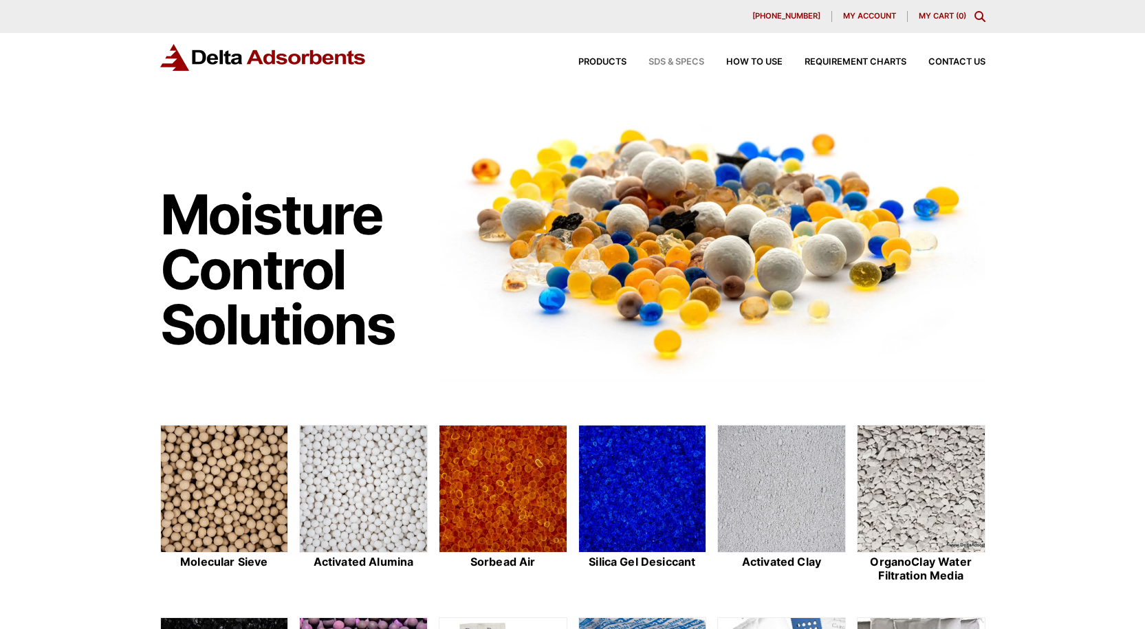
click at [685, 60] on span "SDS & SPECS" at bounding box center [676, 62] width 56 height 9
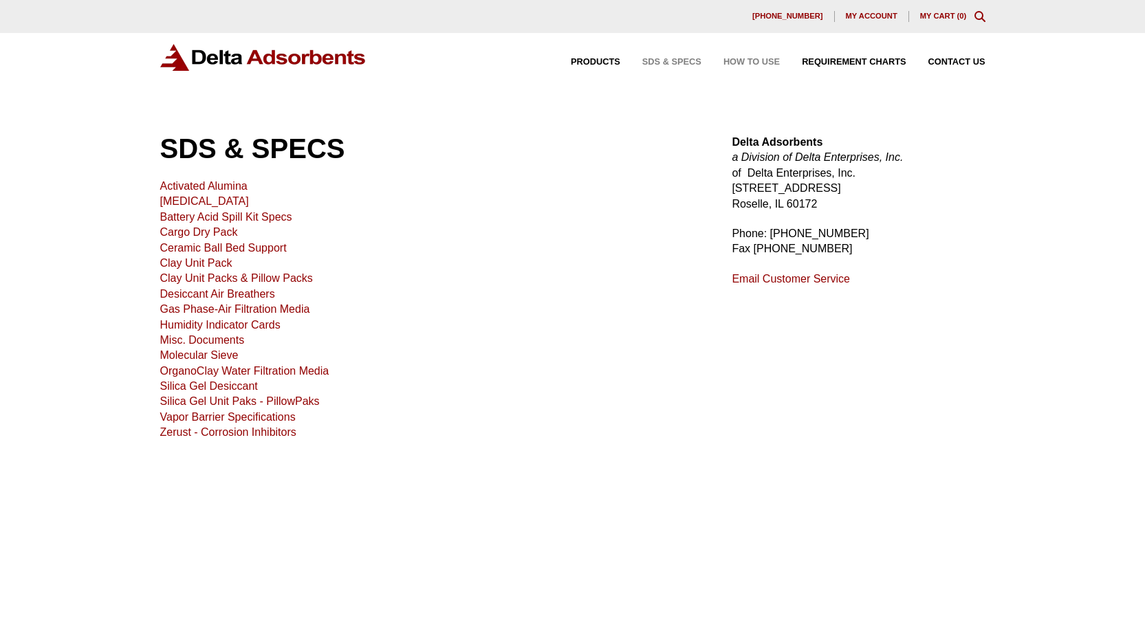
click at [732, 58] on span "How to Use" at bounding box center [751, 62] width 56 height 9
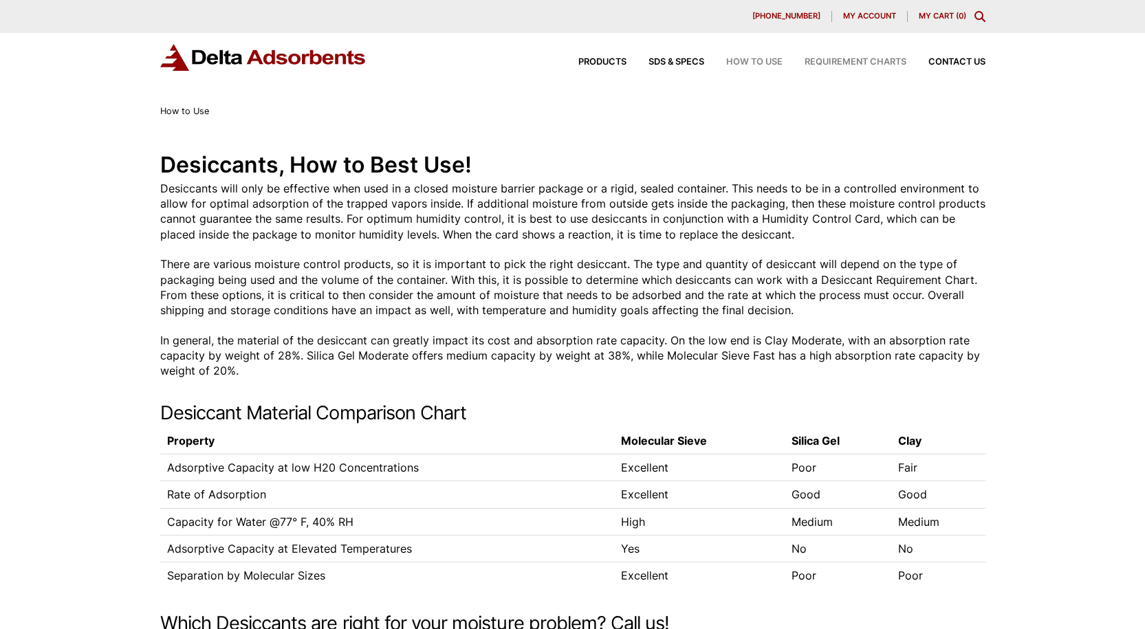
click at [844, 63] on span "Requirement Charts" at bounding box center [855, 62] width 102 height 9
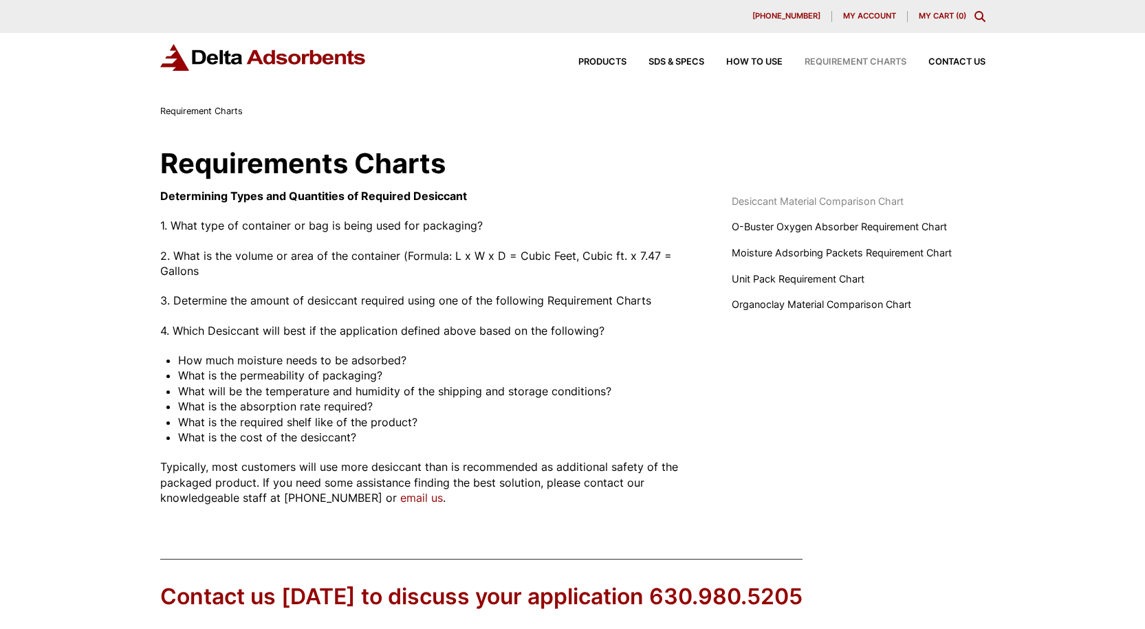
click at [811, 201] on span "Desiccant Material Comparison Chart" at bounding box center [818, 201] width 172 height 15
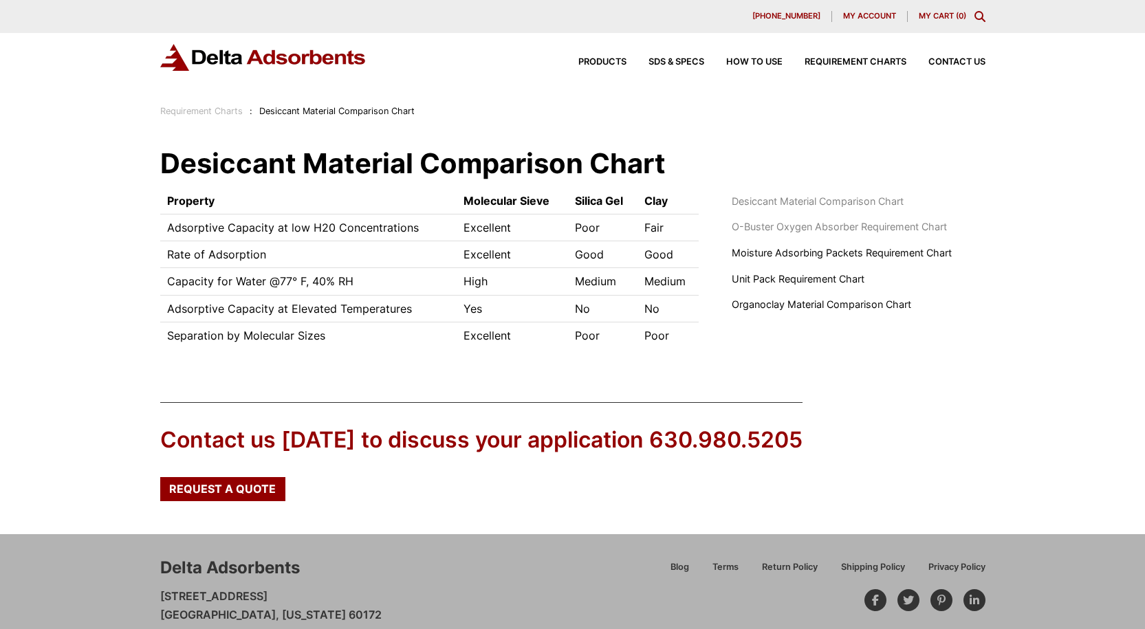
click at [802, 234] on span "O-Buster Oxygen Absorber Requirement Chart" at bounding box center [839, 226] width 215 height 15
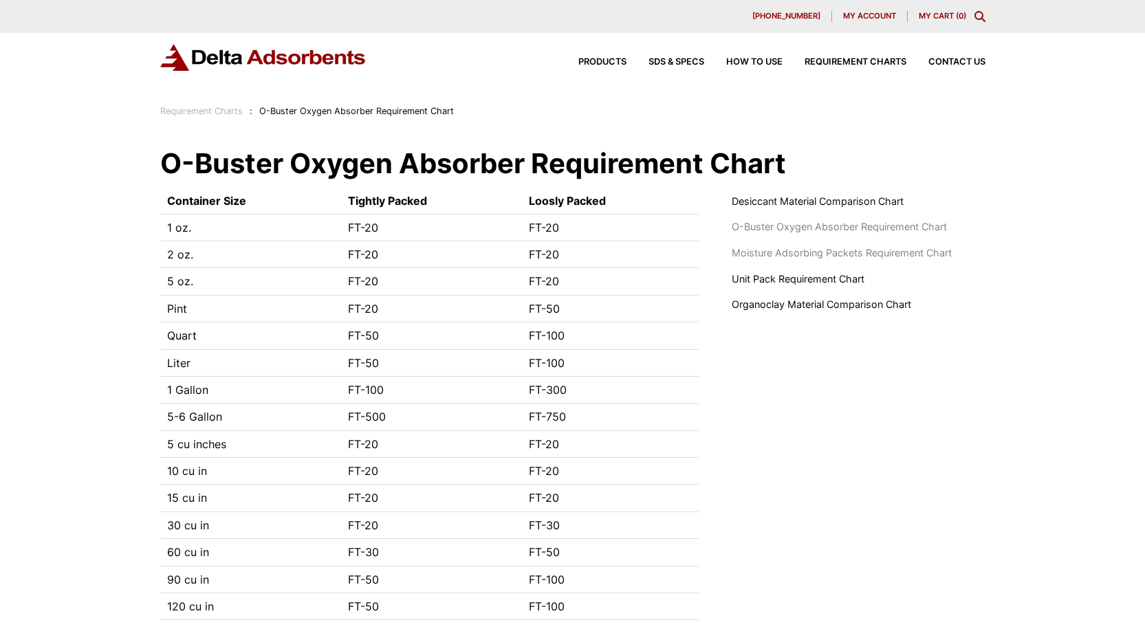
click at [763, 256] on span "Moisture Adsorbing Packets Requirement Chart" at bounding box center [842, 252] width 220 height 15
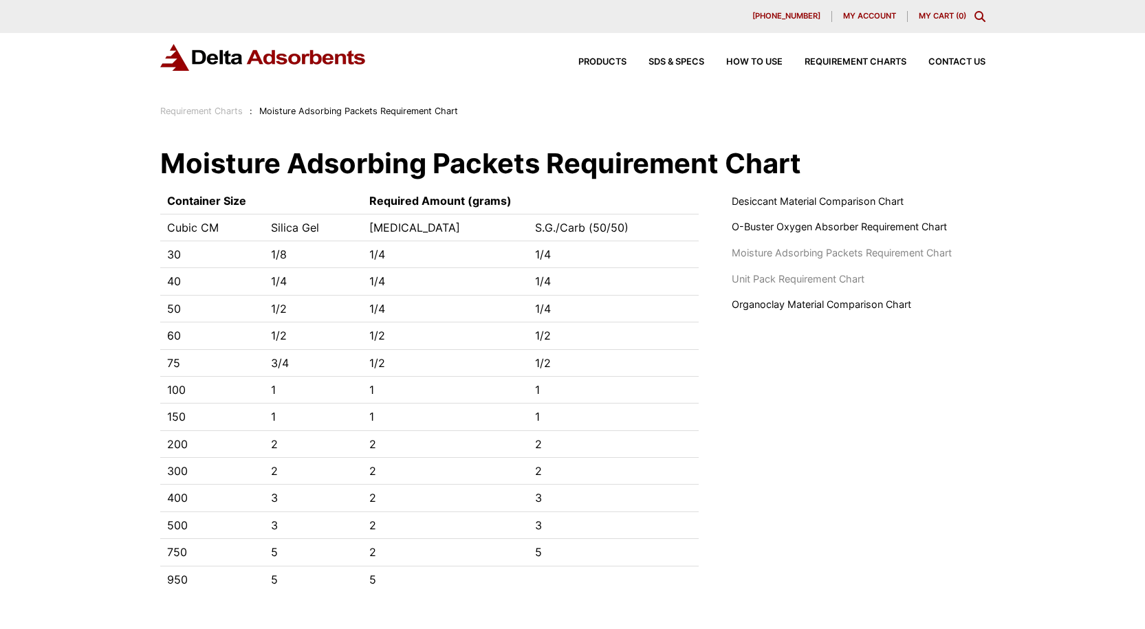
click at [793, 282] on span "Unit Pack Requirement Chart" at bounding box center [798, 279] width 133 height 15
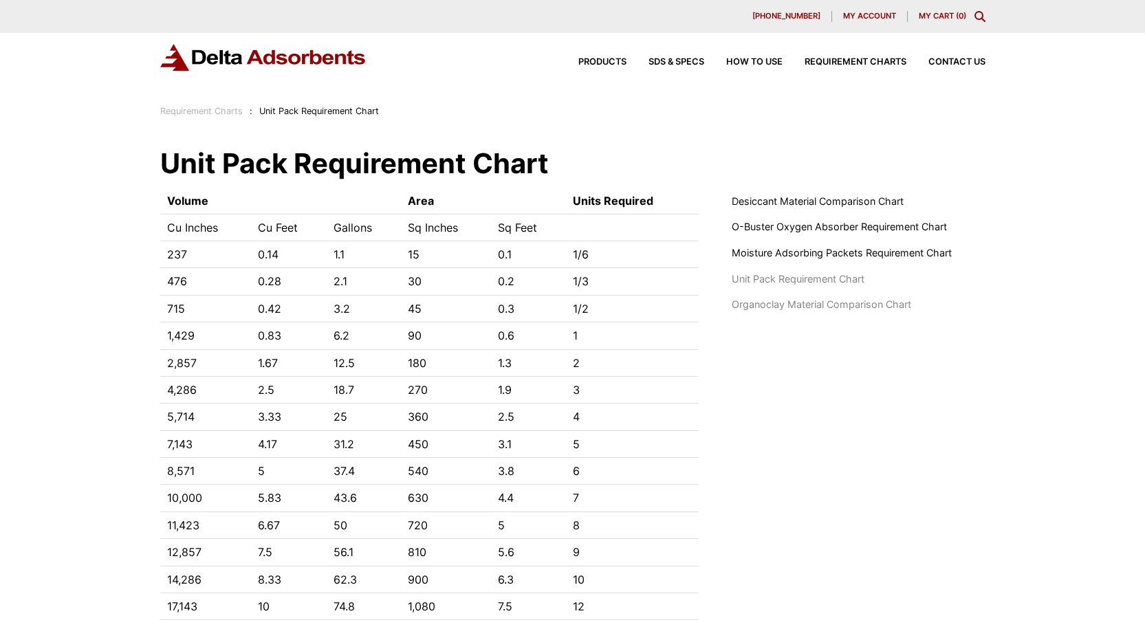
click at [800, 311] on span "Organoclay Material Comparison Chart" at bounding box center [821, 304] width 179 height 15
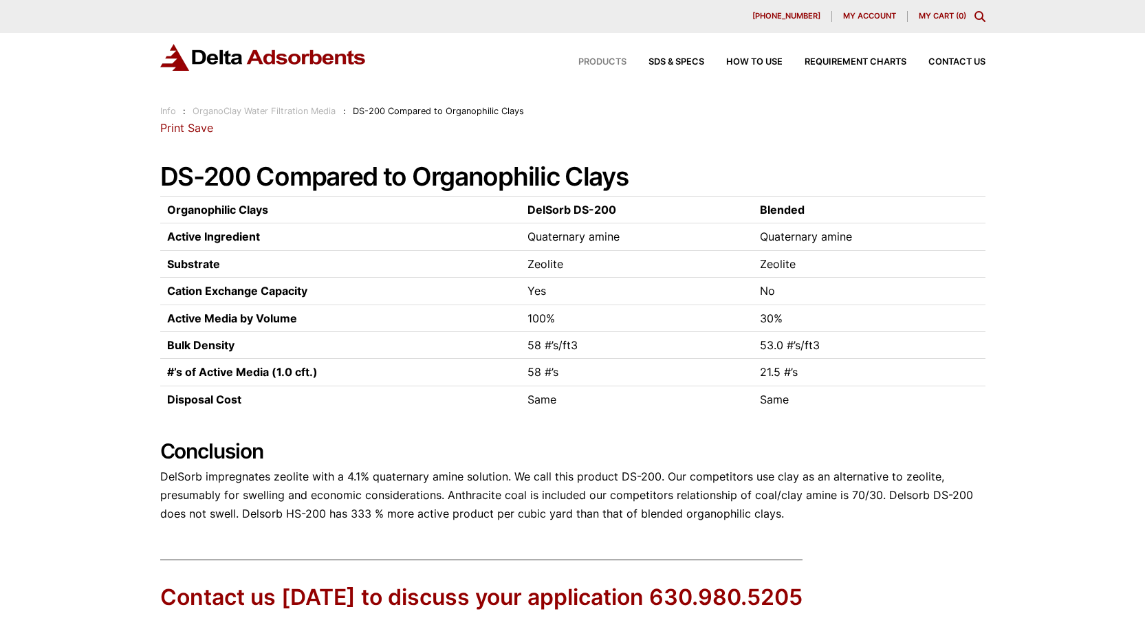
click at [590, 64] on span "Products" at bounding box center [602, 62] width 48 height 9
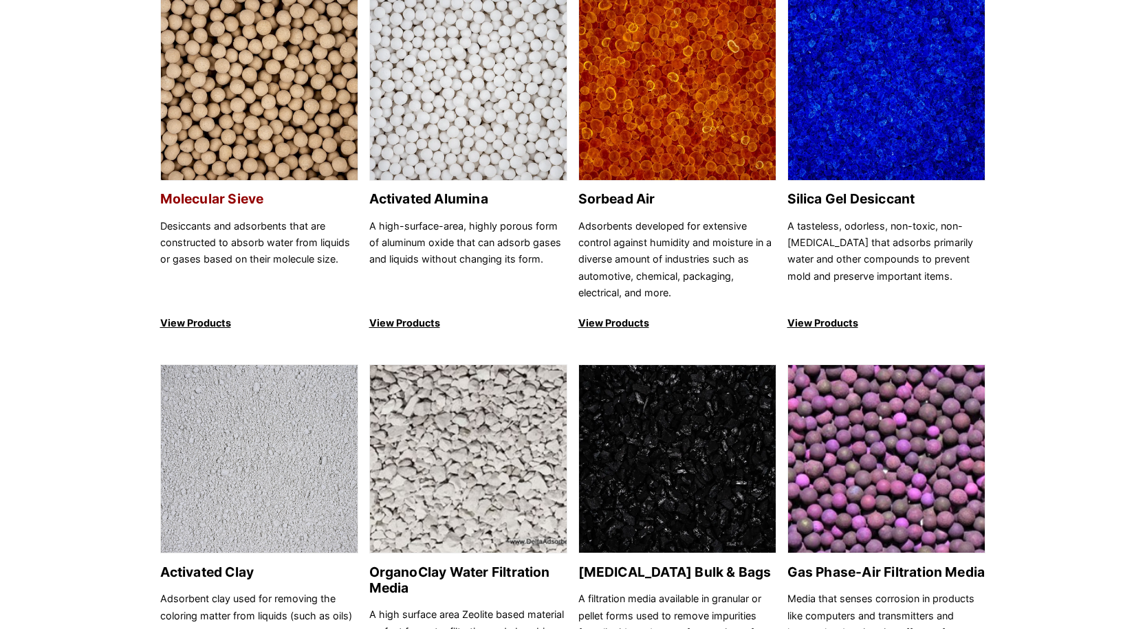
scroll to position [206, 0]
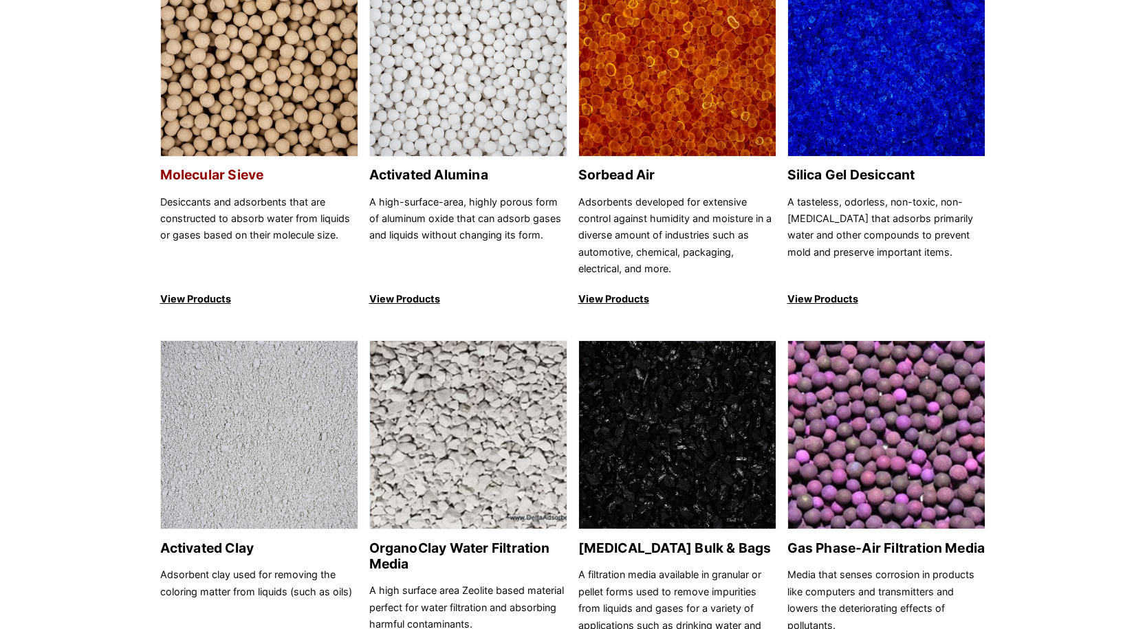
click at [223, 210] on p "Desiccants and adsorbents that are constructed to absorb water from liquids or …" at bounding box center [259, 236] width 198 height 84
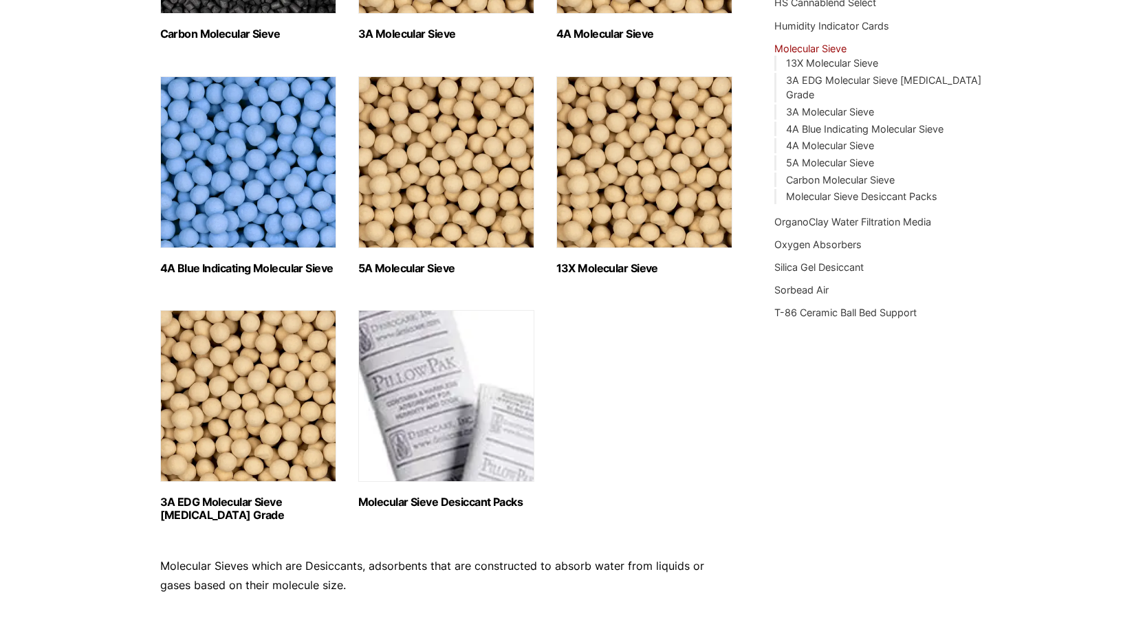
scroll to position [413, 0]
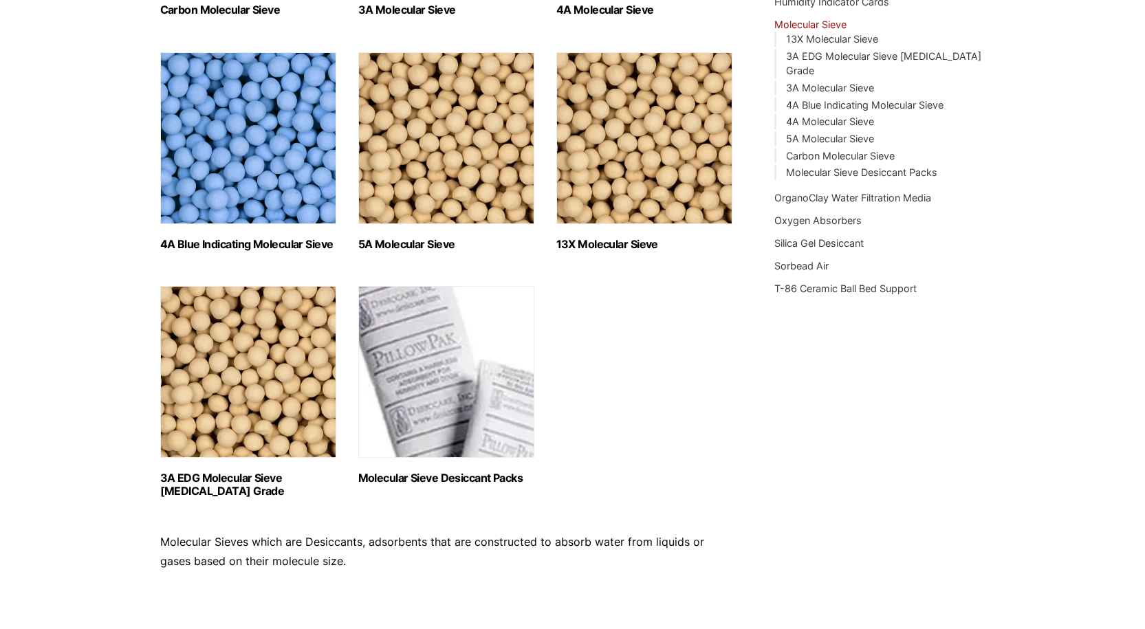
click at [435, 404] on img "Visit product category Molecular Sieve Desiccant Packs" at bounding box center [446, 372] width 176 height 172
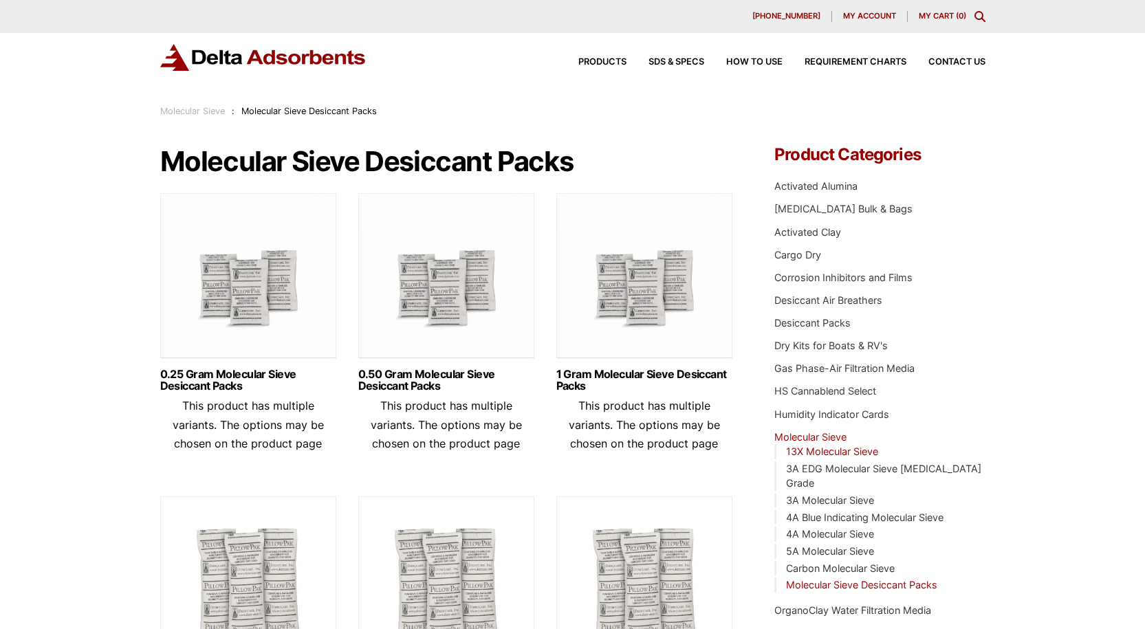
click at [846, 453] on link "13X Molecular Sieve" at bounding box center [832, 452] width 92 height 12
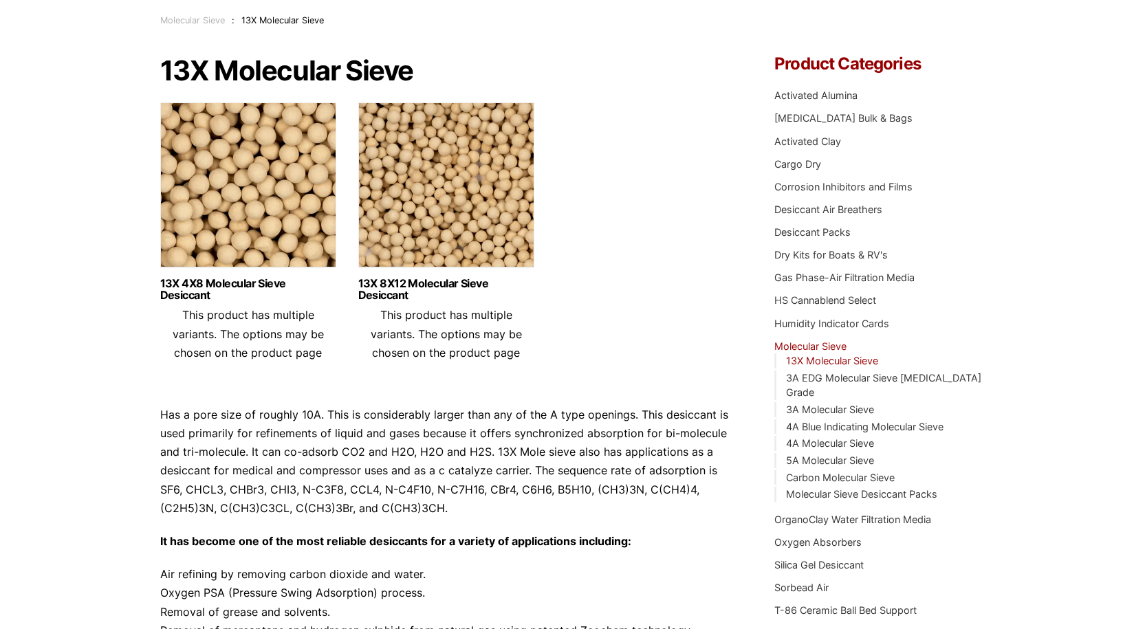
scroll to position [87, 0]
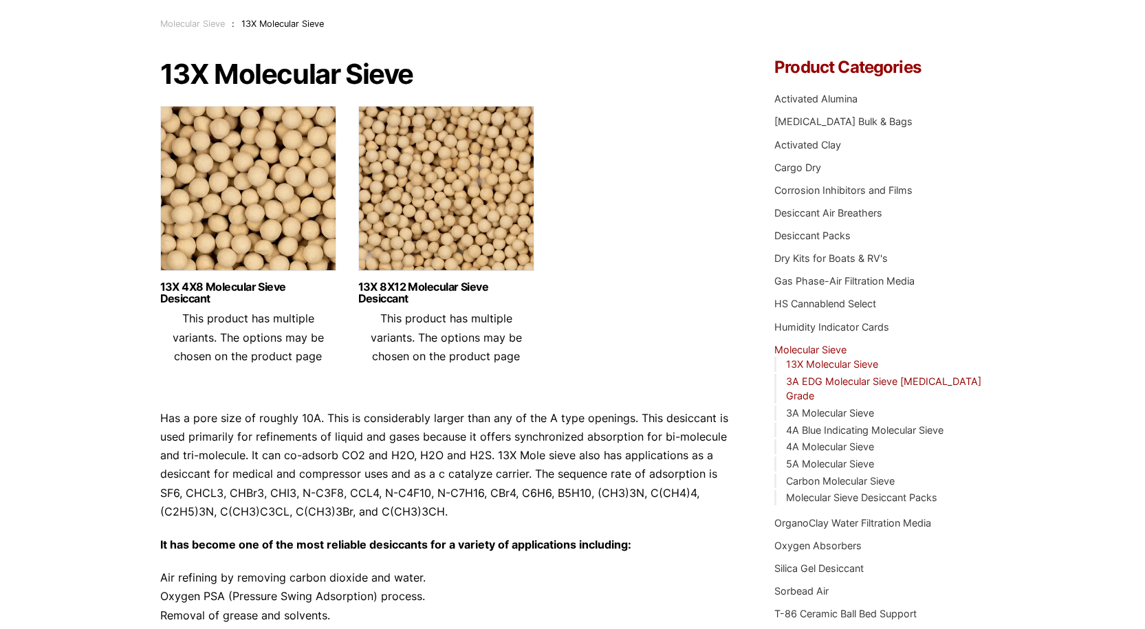
click at [831, 384] on link "3A EDG Molecular Sieve [MEDICAL_DATA] Grade" at bounding box center [883, 388] width 195 height 27
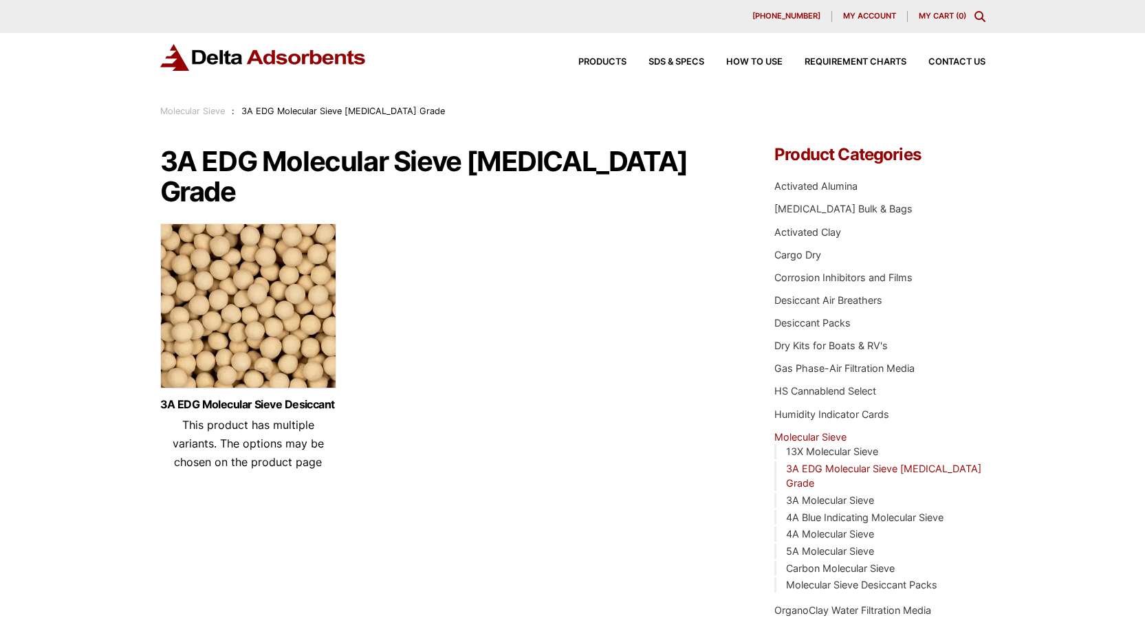
scroll to position [69, 0]
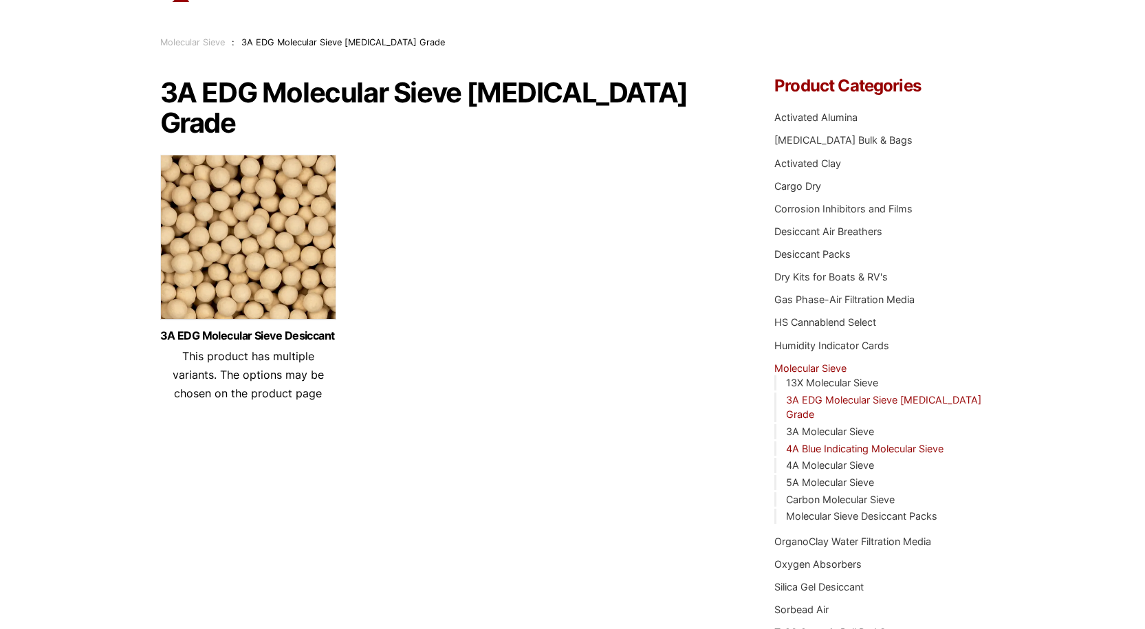
click at [872, 443] on link "4A Blue Indicating Molecular Sieve" at bounding box center [864, 449] width 157 height 12
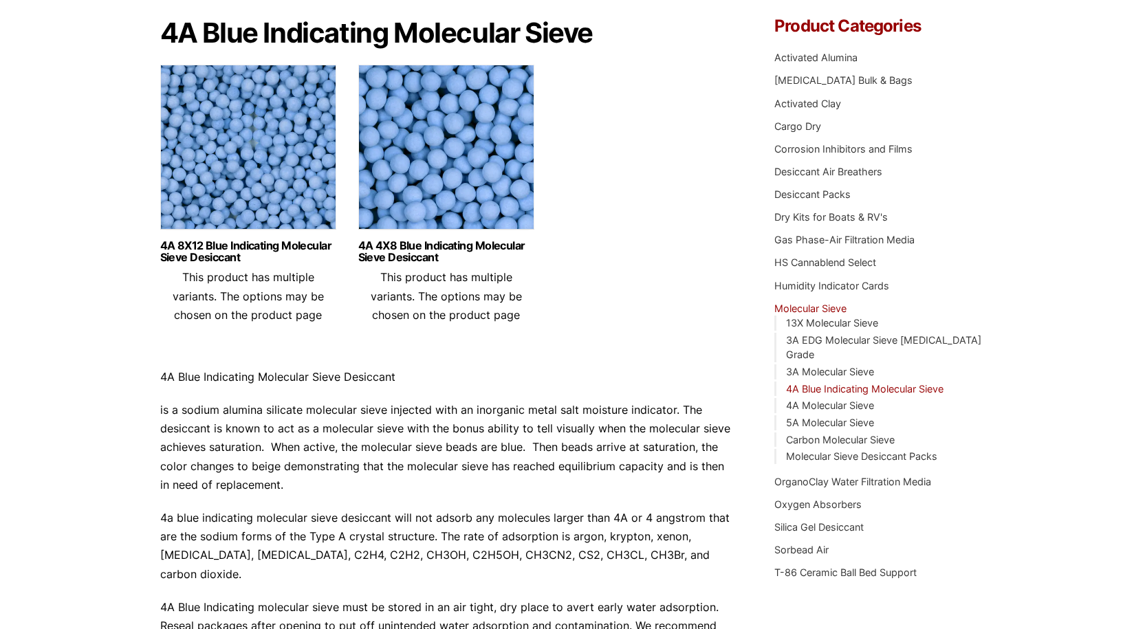
scroll to position [138, 0]
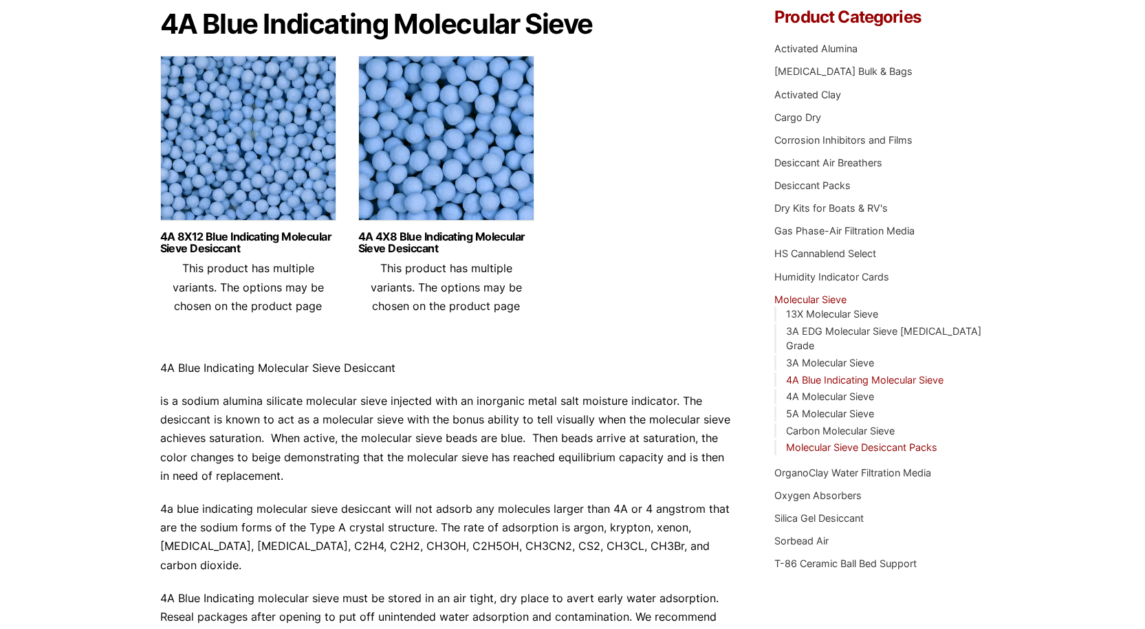
click at [886, 441] on link "Molecular Sieve Desiccant Packs" at bounding box center [861, 447] width 151 height 12
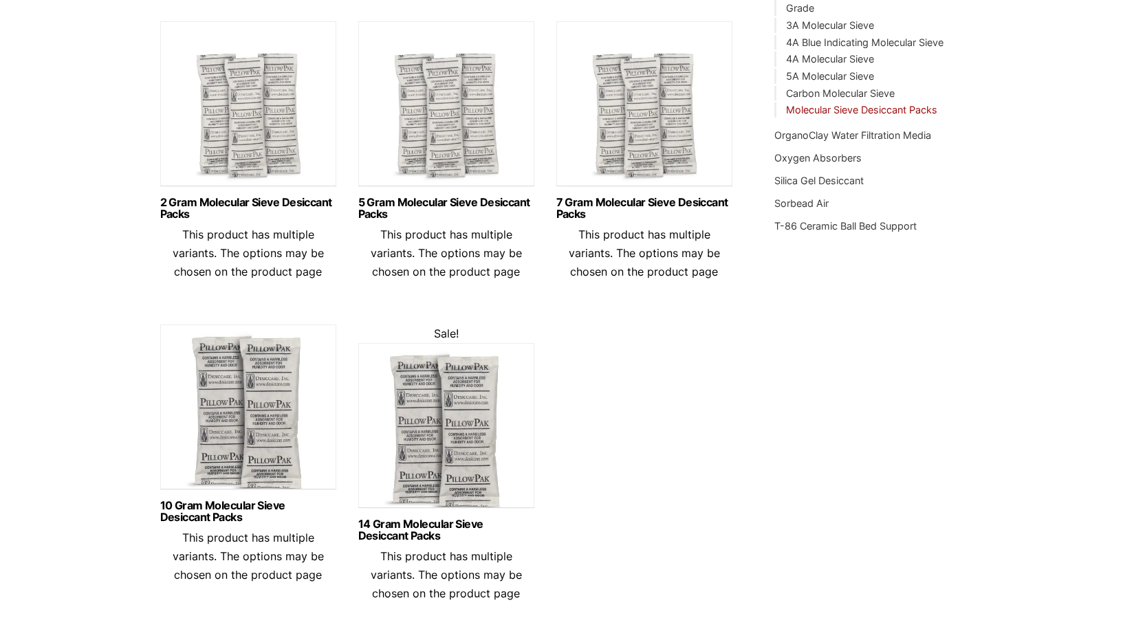
scroll to position [275, 0]
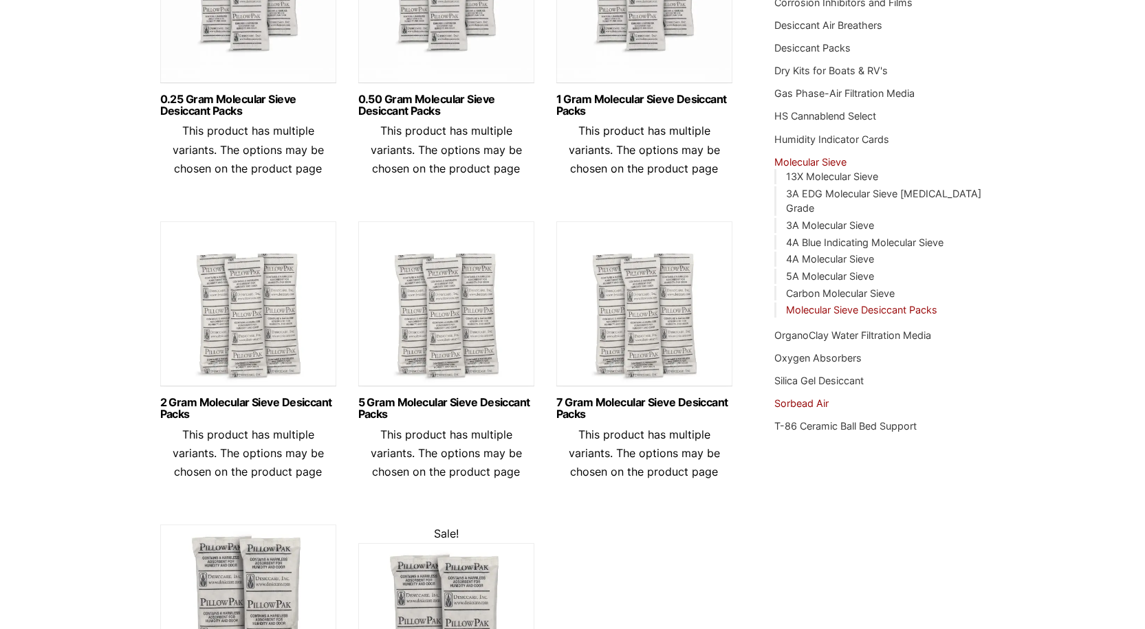
click at [811, 397] on link "Sorbead Air" at bounding box center [801, 403] width 54 height 12
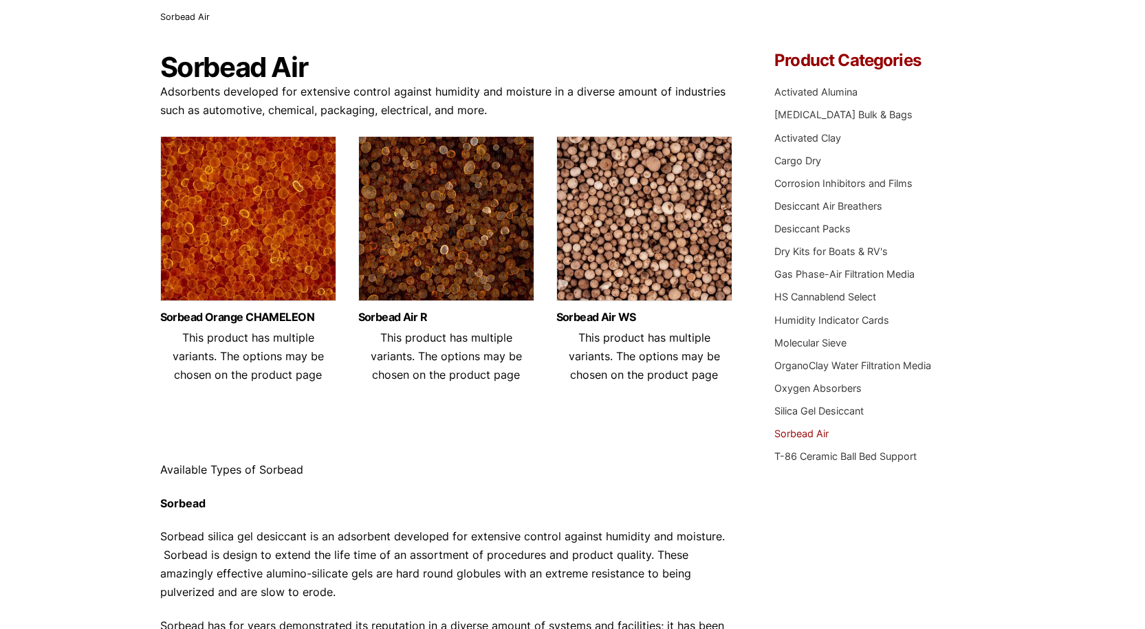
scroll to position [91, 0]
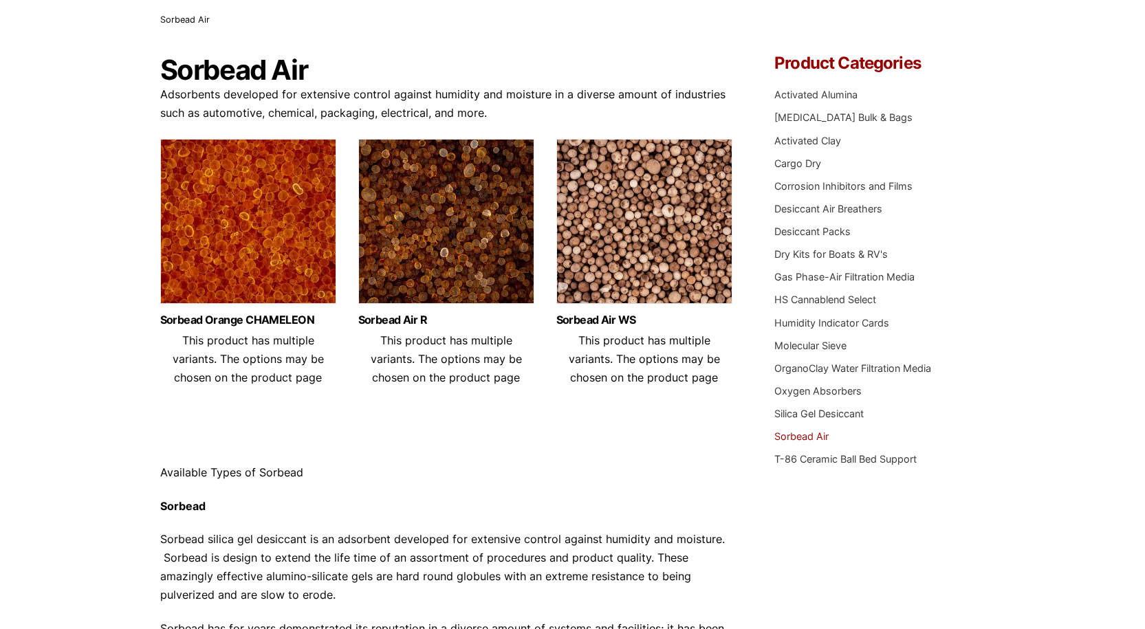
click at [821, 215] on li "Desiccant Air Breathers" at bounding box center [879, 208] width 210 height 15
click at [821, 212] on link "Desiccant Air Breathers" at bounding box center [828, 209] width 108 height 12
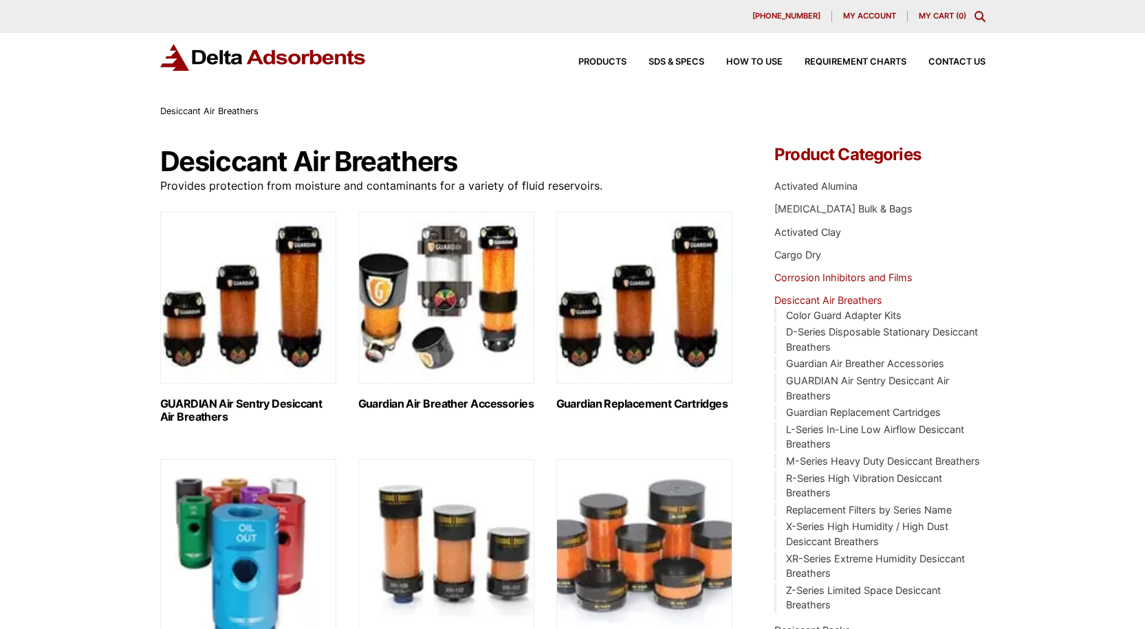
click at [842, 278] on link "Corrosion Inhibitors and Films" at bounding box center [843, 278] width 138 height 12
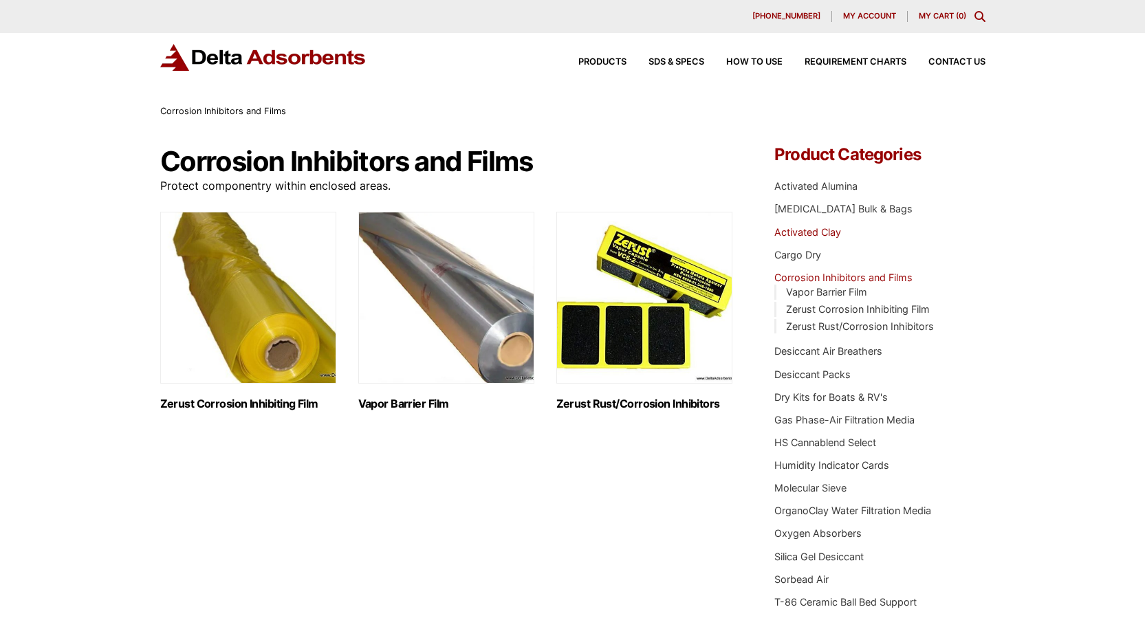
click at [815, 237] on link "Activated Clay" at bounding box center [807, 232] width 67 height 12
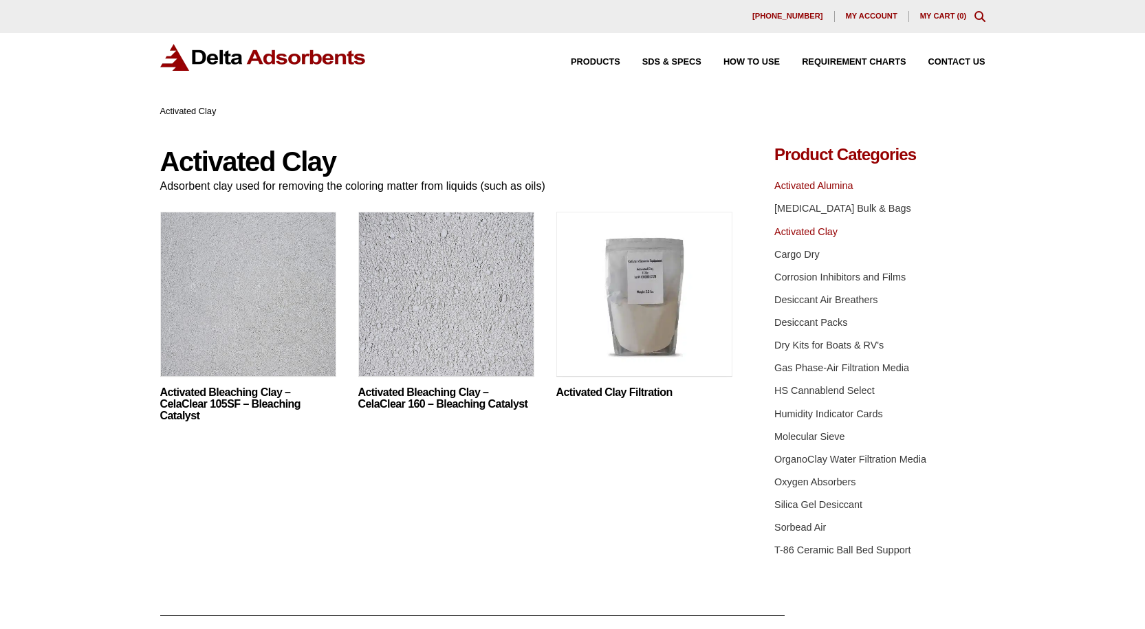
click at [830, 191] on link "Activated Alumina" at bounding box center [813, 185] width 78 height 11
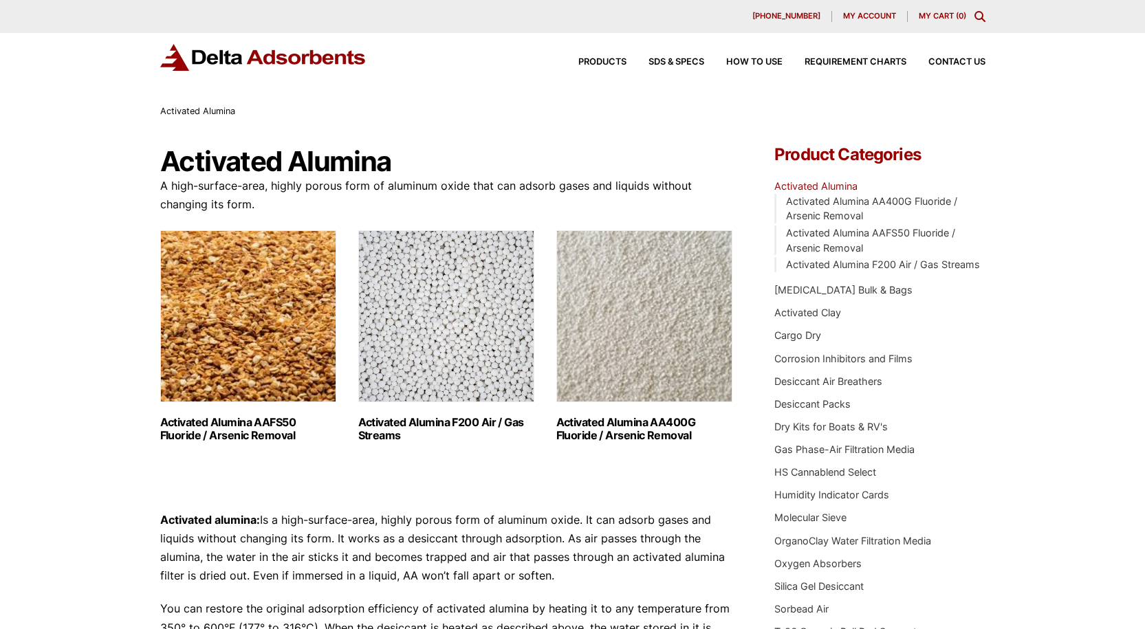
click at [832, 207] on li "Activated Alumina AA400G Fluoride / Arsenic Removal" at bounding box center [879, 209] width 210 height 30
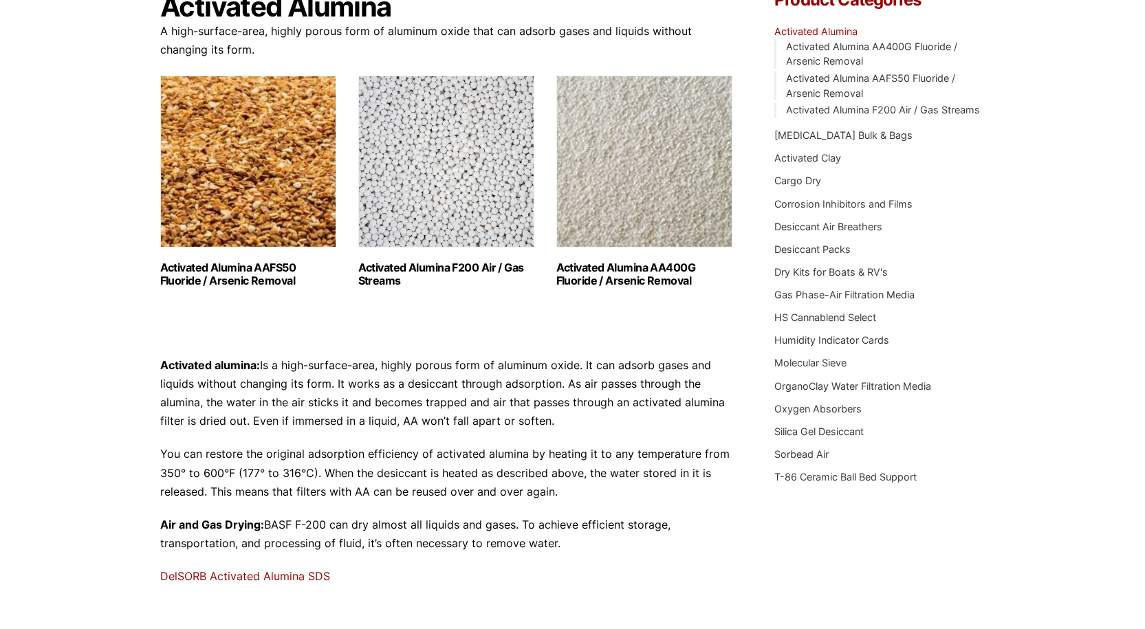
scroll to position [206, 0]
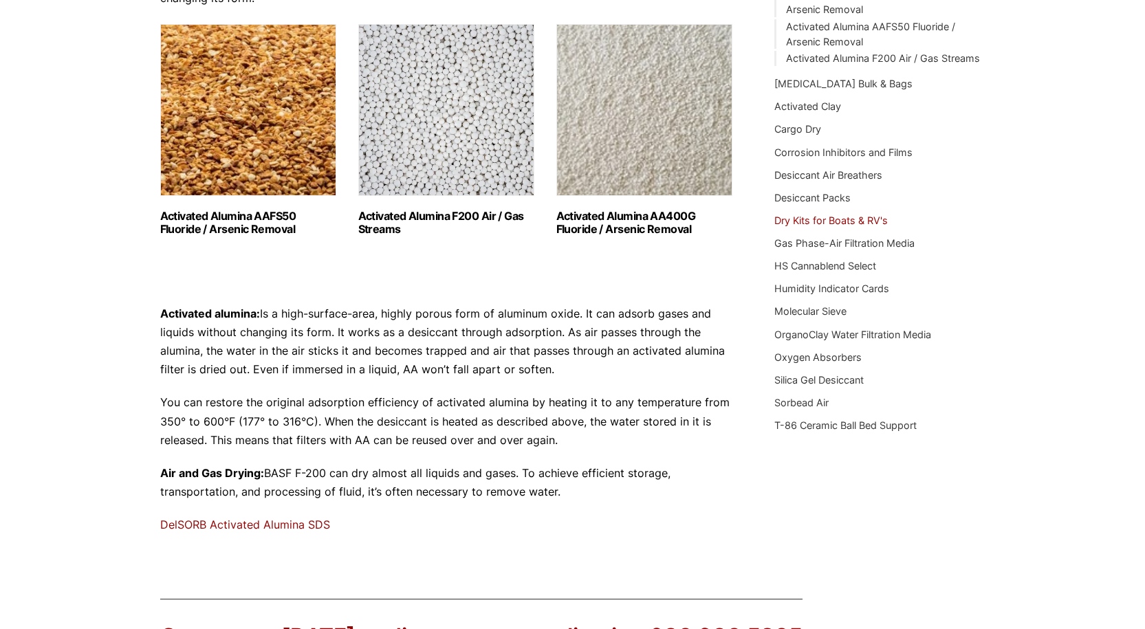
click at [820, 223] on link "Dry Kits for Boats & RV's" at bounding box center [830, 221] width 113 height 12
